Goal: Check status: Check status

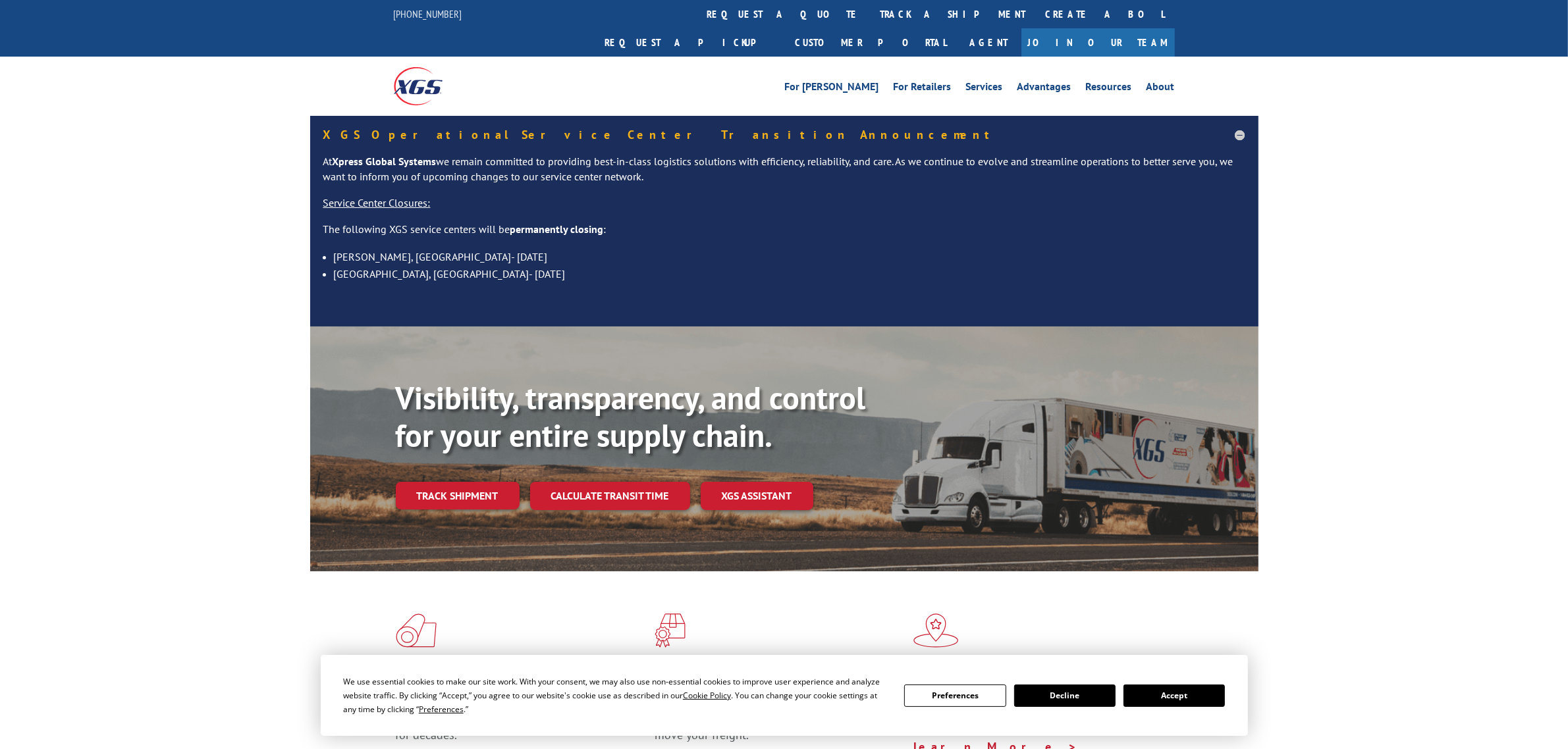
click at [466, 499] on div "Visibility, transparency, and control for your entire supply chain. Track shipm…" at bounding box center [827, 471] width 863 height 183
click at [456, 482] on link "Track shipment" at bounding box center [457, 496] width 124 height 28
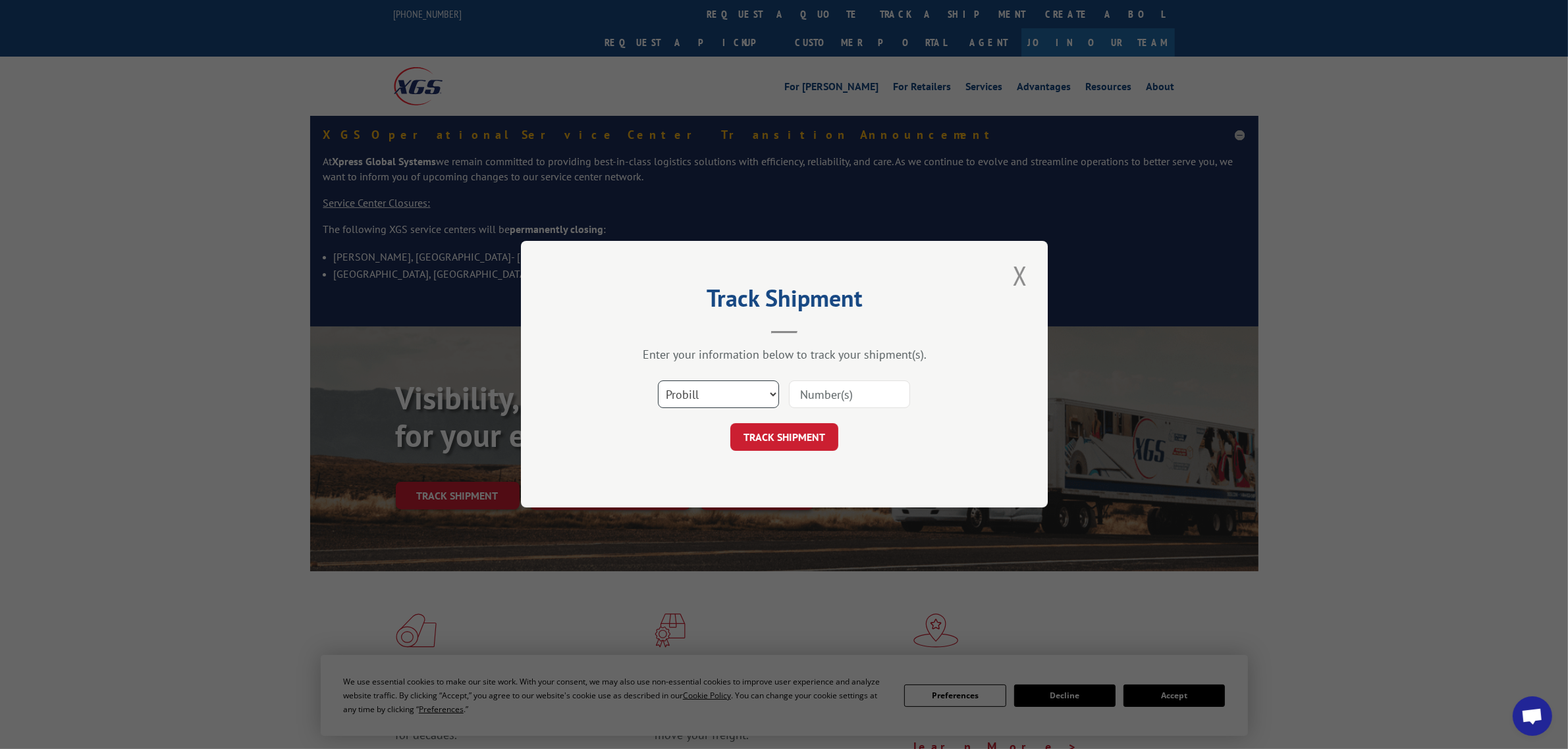
click at [762, 387] on select "Select category... Probill BOL PO" at bounding box center [718, 395] width 121 height 28
select select "bol"
click at [658, 381] on select "Select category... Probill BOL PO" at bounding box center [718, 395] width 121 height 28
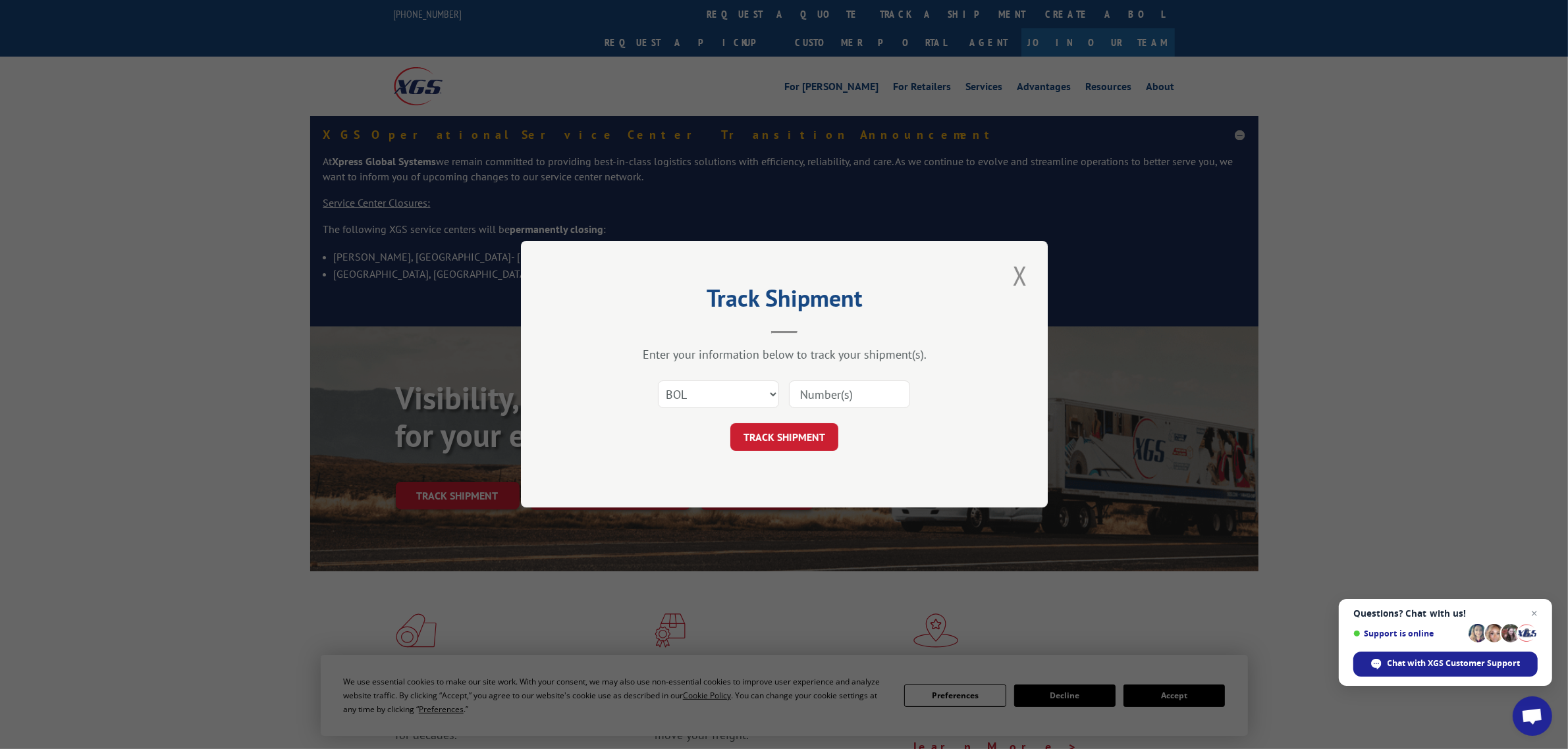
paste input "4939487"
type input "4939487"
click at [782, 428] on button "TRACK SHIPMENT" at bounding box center [785, 438] width 108 height 28
